Goal: Task Accomplishment & Management: Use online tool/utility

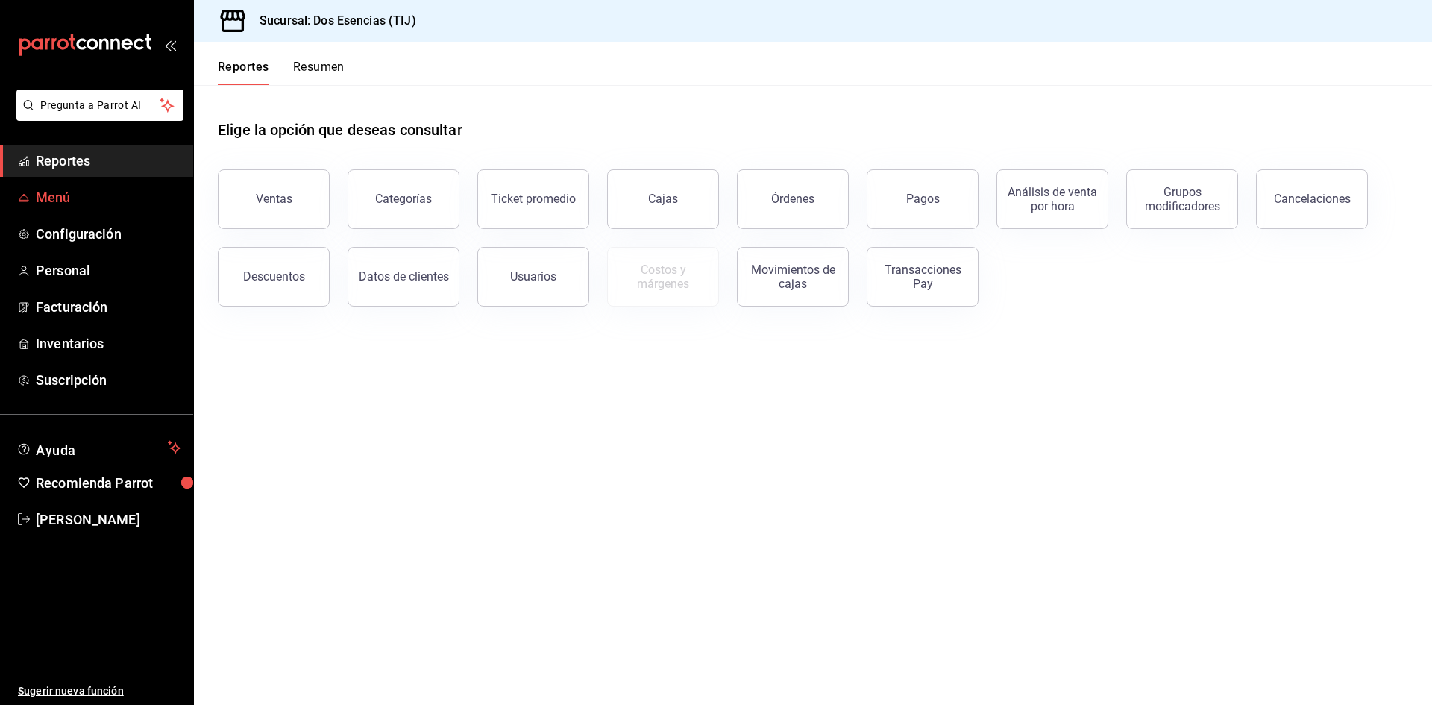
click at [62, 195] on span "Menú" at bounding box center [108, 197] width 145 height 20
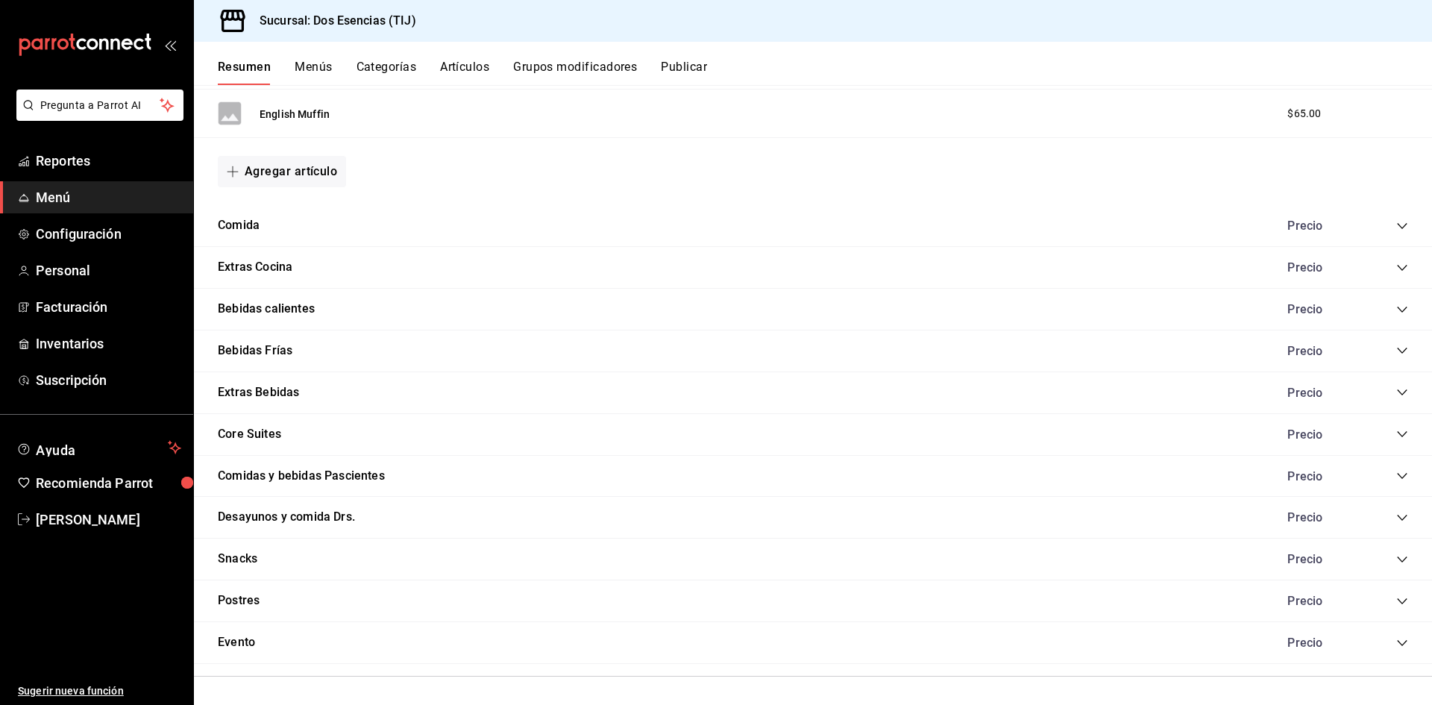
scroll to position [1419, 0]
click at [1382, 559] on div "Precio" at bounding box center [1340, 557] width 136 height 14
click at [1396, 559] on icon "collapse-category-row" at bounding box center [1402, 557] width 12 height 12
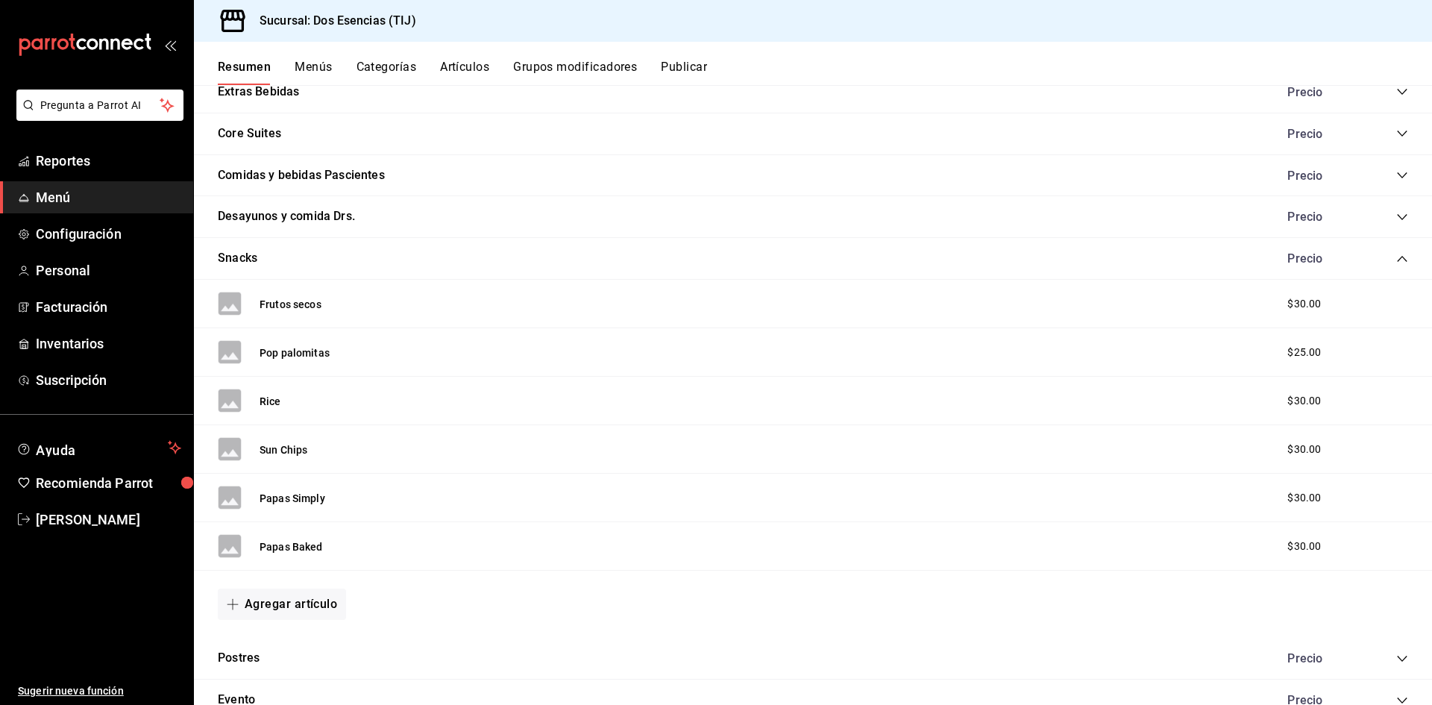
scroll to position [1777, 0]
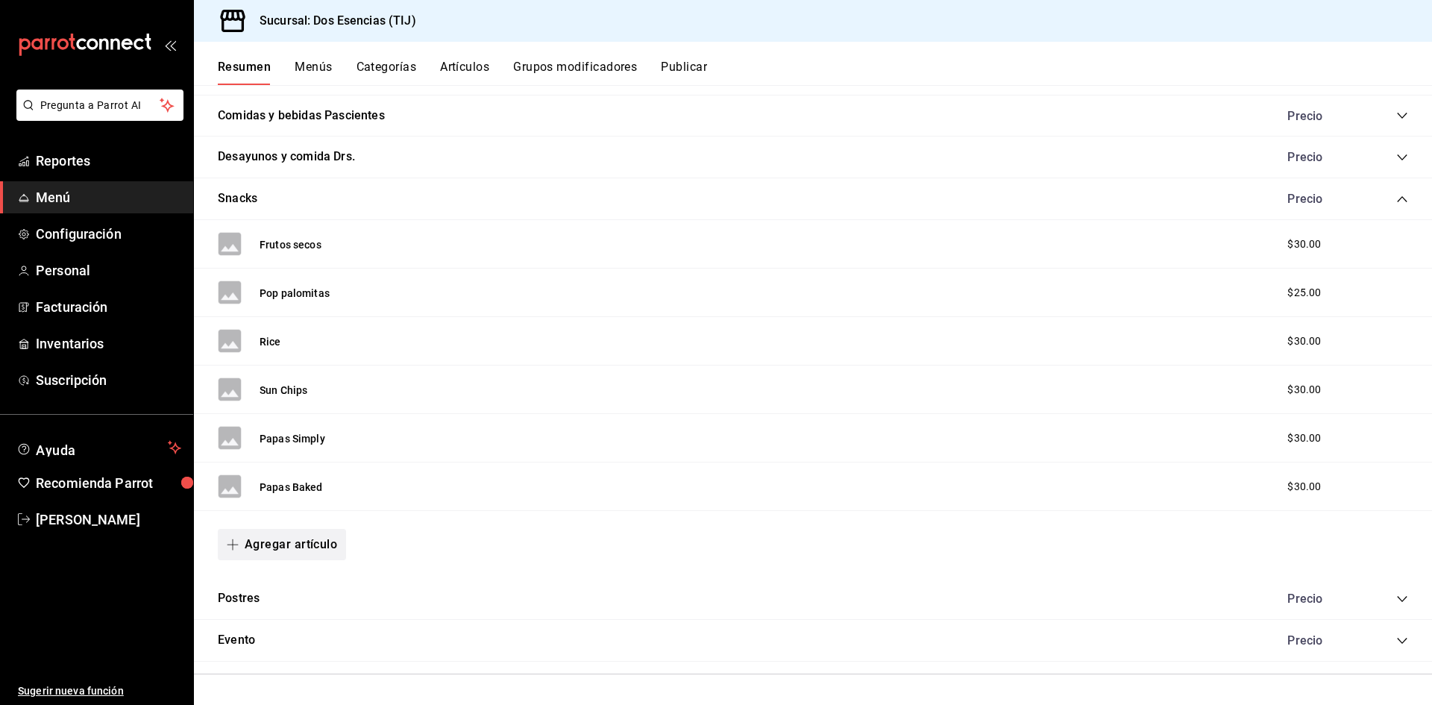
click at [275, 540] on button "Agregar artículo" at bounding box center [282, 544] width 128 height 31
click at [258, 620] on li "Artículo nuevo" at bounding box center [276, 621] width 117 height 37
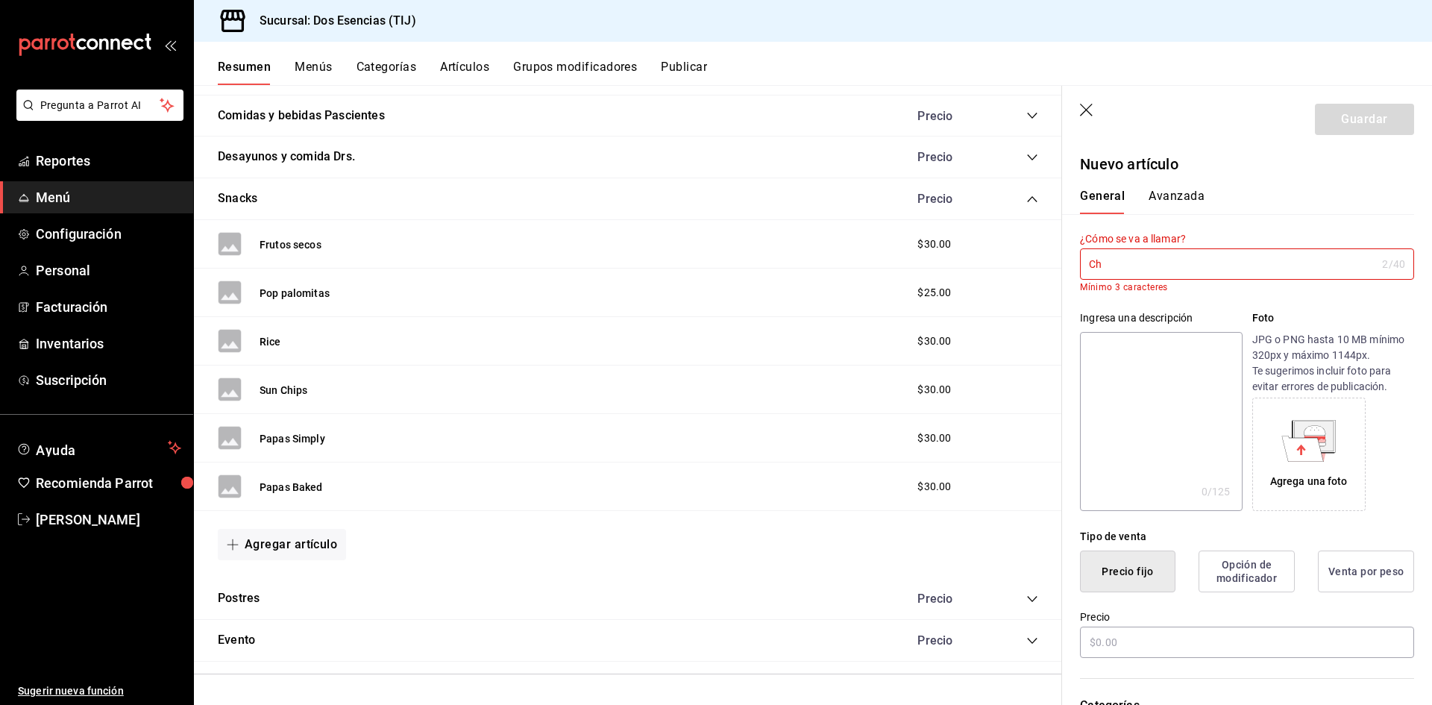
type input "C"
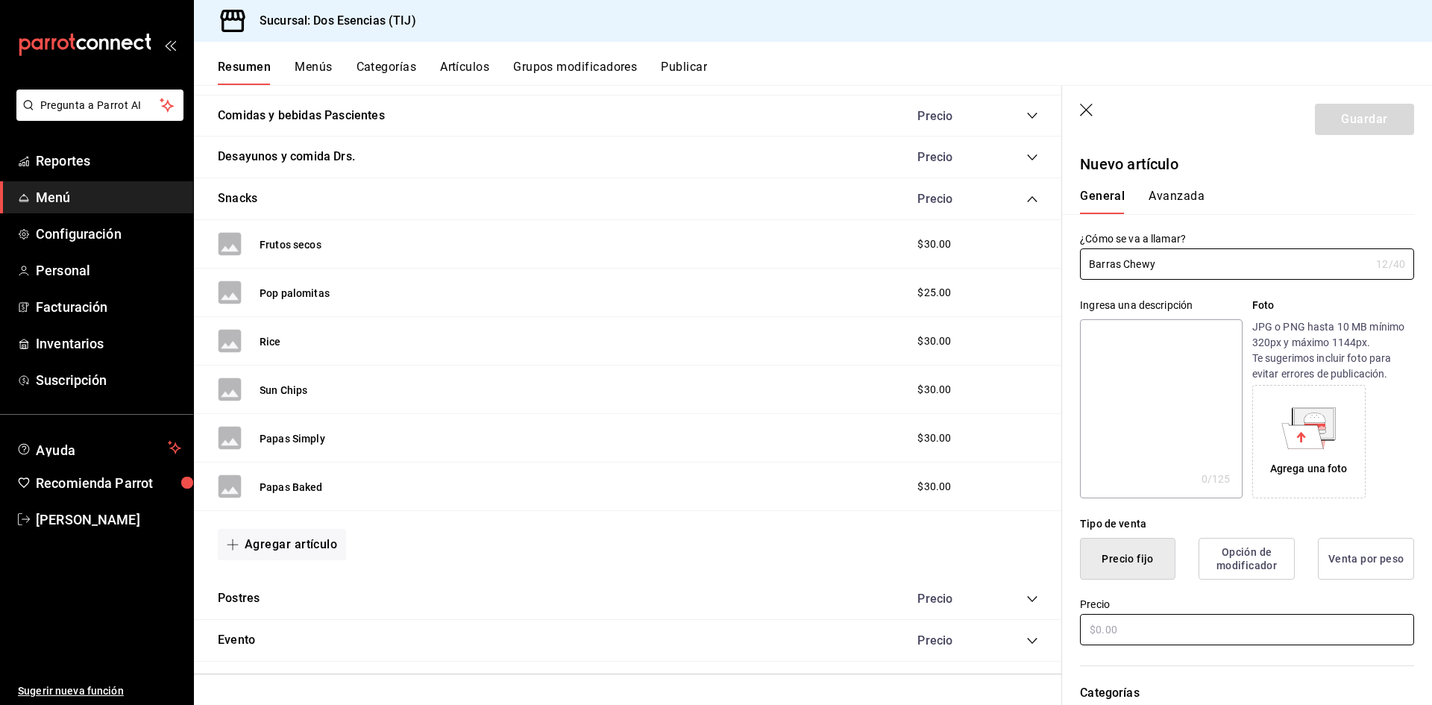
type input "Barras Chewy"
click at [1218, 638] on input "text" at bounding box center [1247, 629] width 334 height 31
type input "$30.00"
click at [1315, 112] on button "Guardar" at bounding box center [1364, 119] width 99 height 31
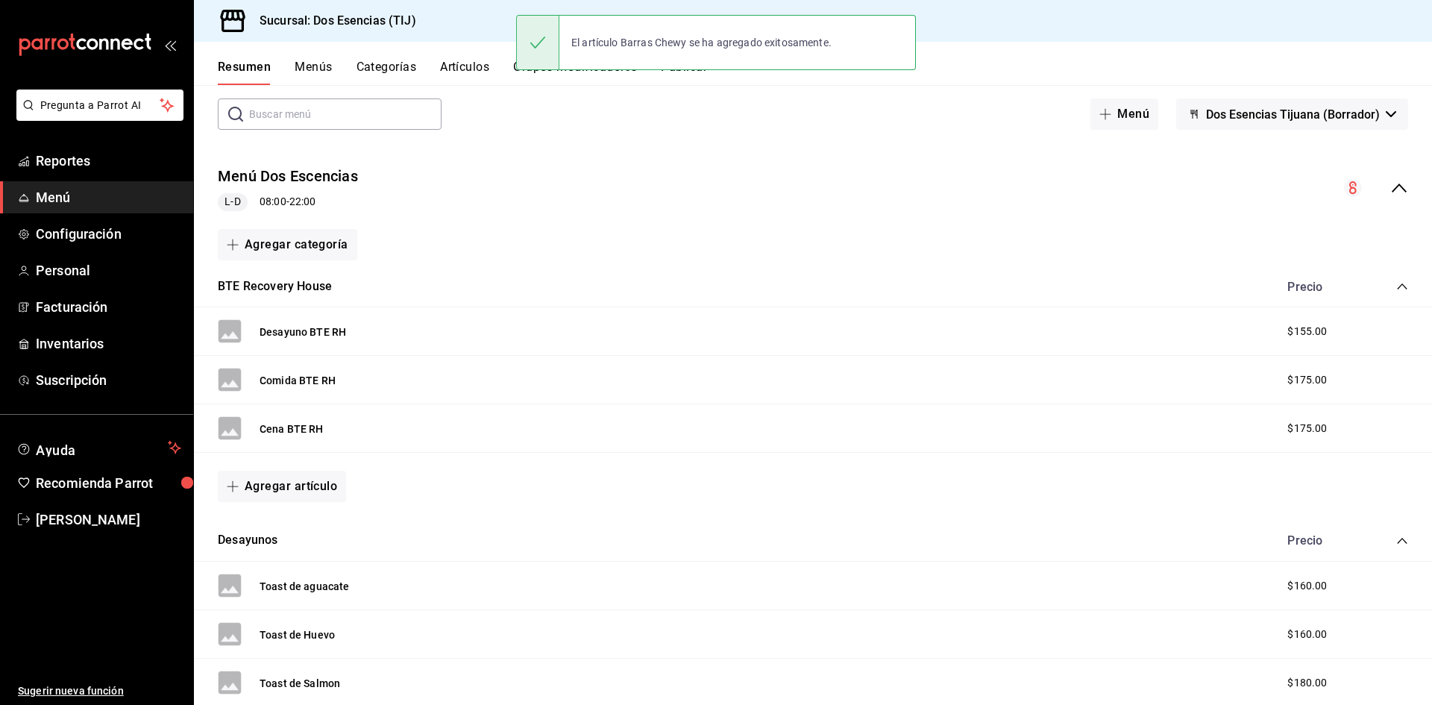
scroll to position [206, 0]
